Goal: Find specific page/section: Find specific page/section

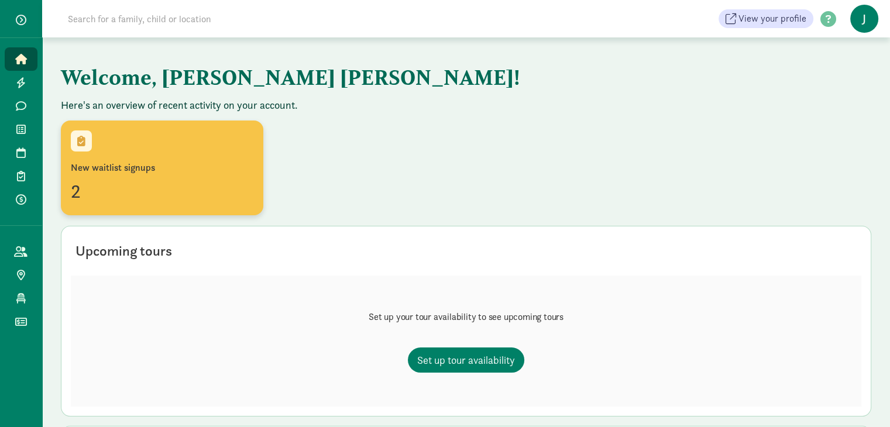
click at [94, 181] on div "2" at bounding box center [162, 191] width 183 height 28
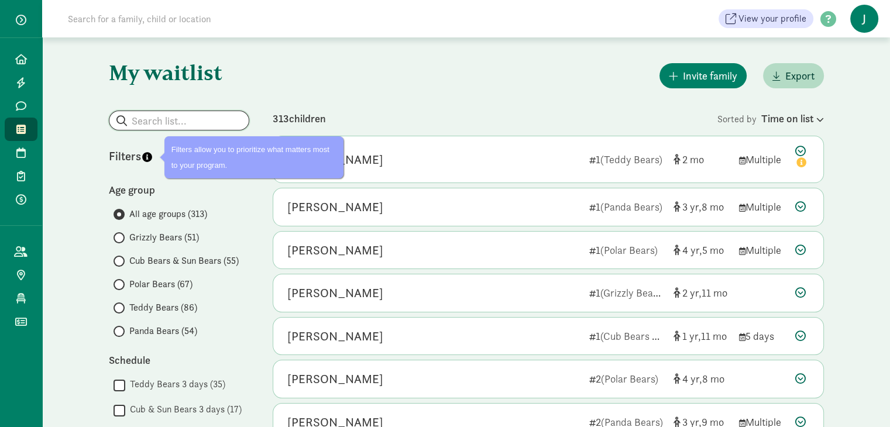
click at [162, 119] on input "search" at bounding box center [178, 120] width 139 height 19
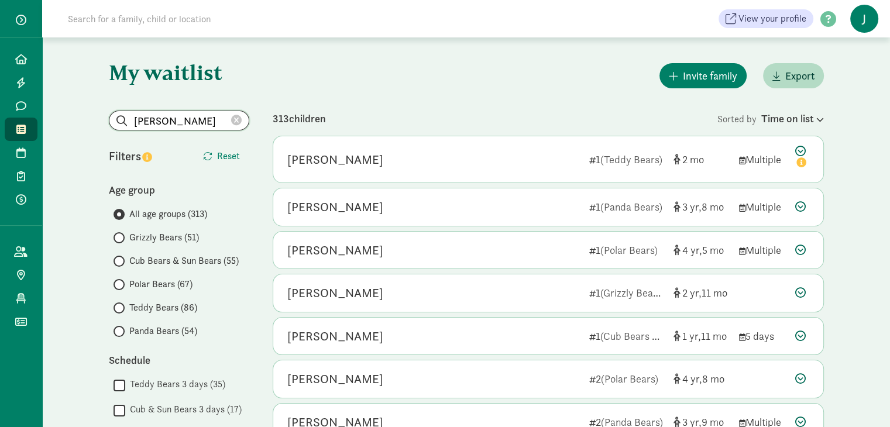
click at [168, 122] on input "[PERSON_NAME]" at bounding box center [178, 120] width 139 height 19
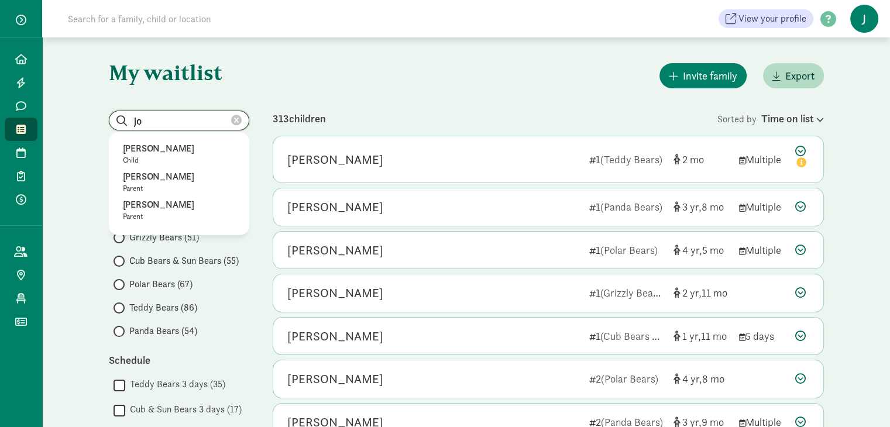
type input "j"
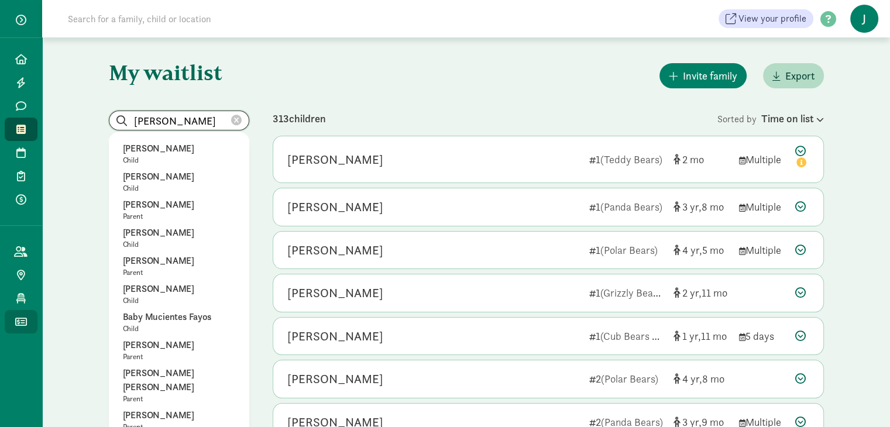
type input "[PERSON_NAME]"
